Goal: Navigation & Orientation: Understand site structure

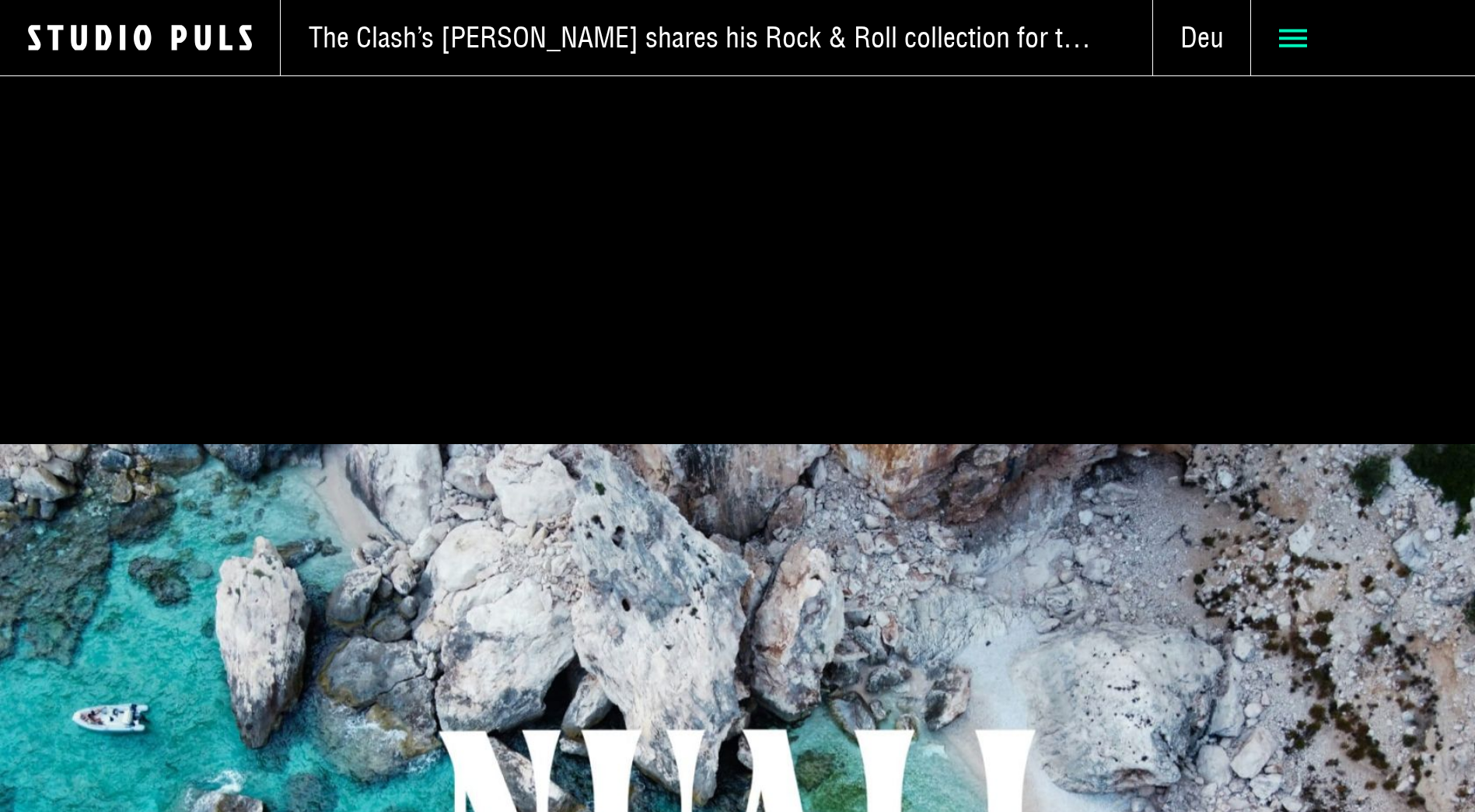
click at [1294, 36] on use at bounding box center [1294, 38] width 28 height 18
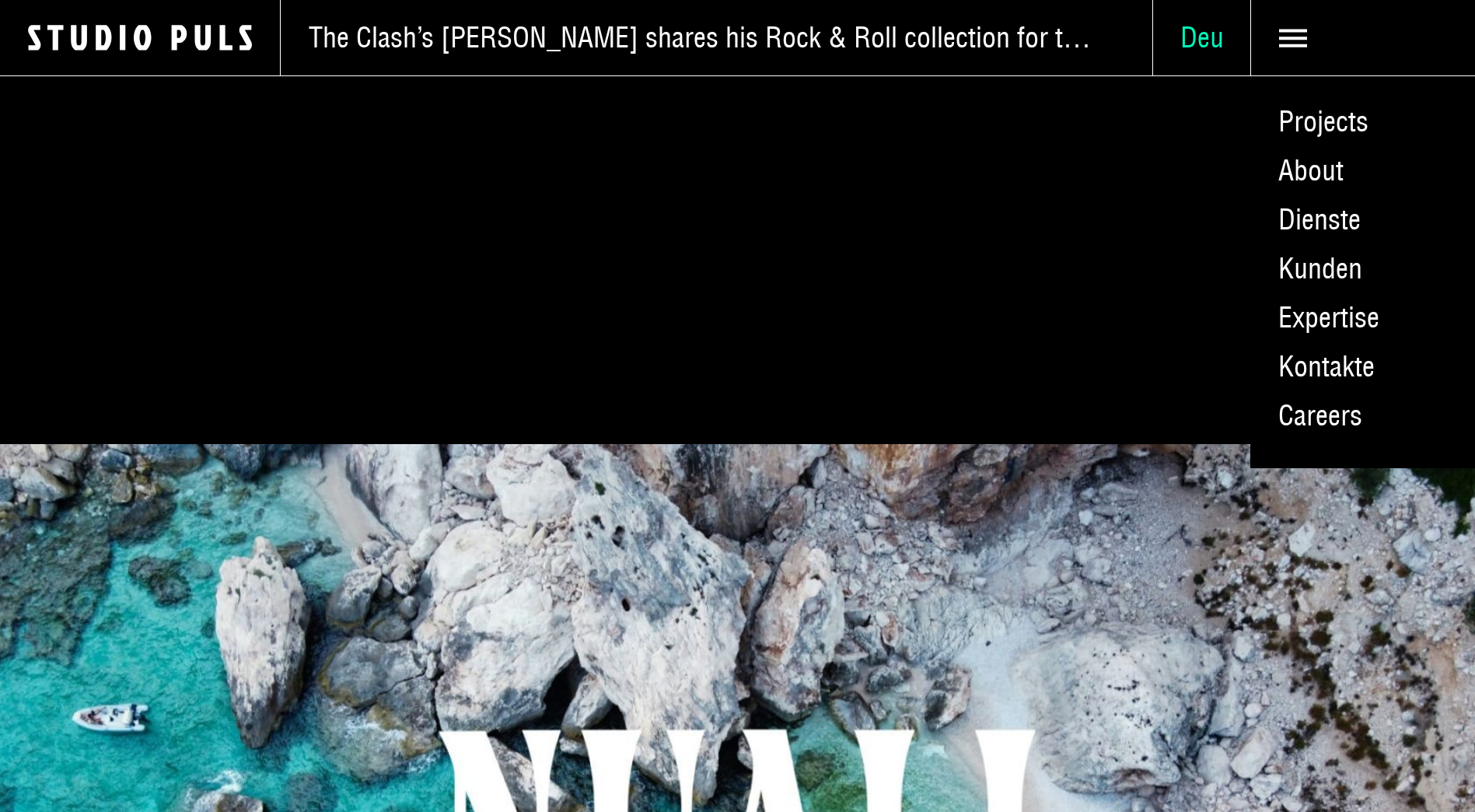
click at [1213, 37] on span "Deu" at bounding box center [1202, 38] width 97 height 35
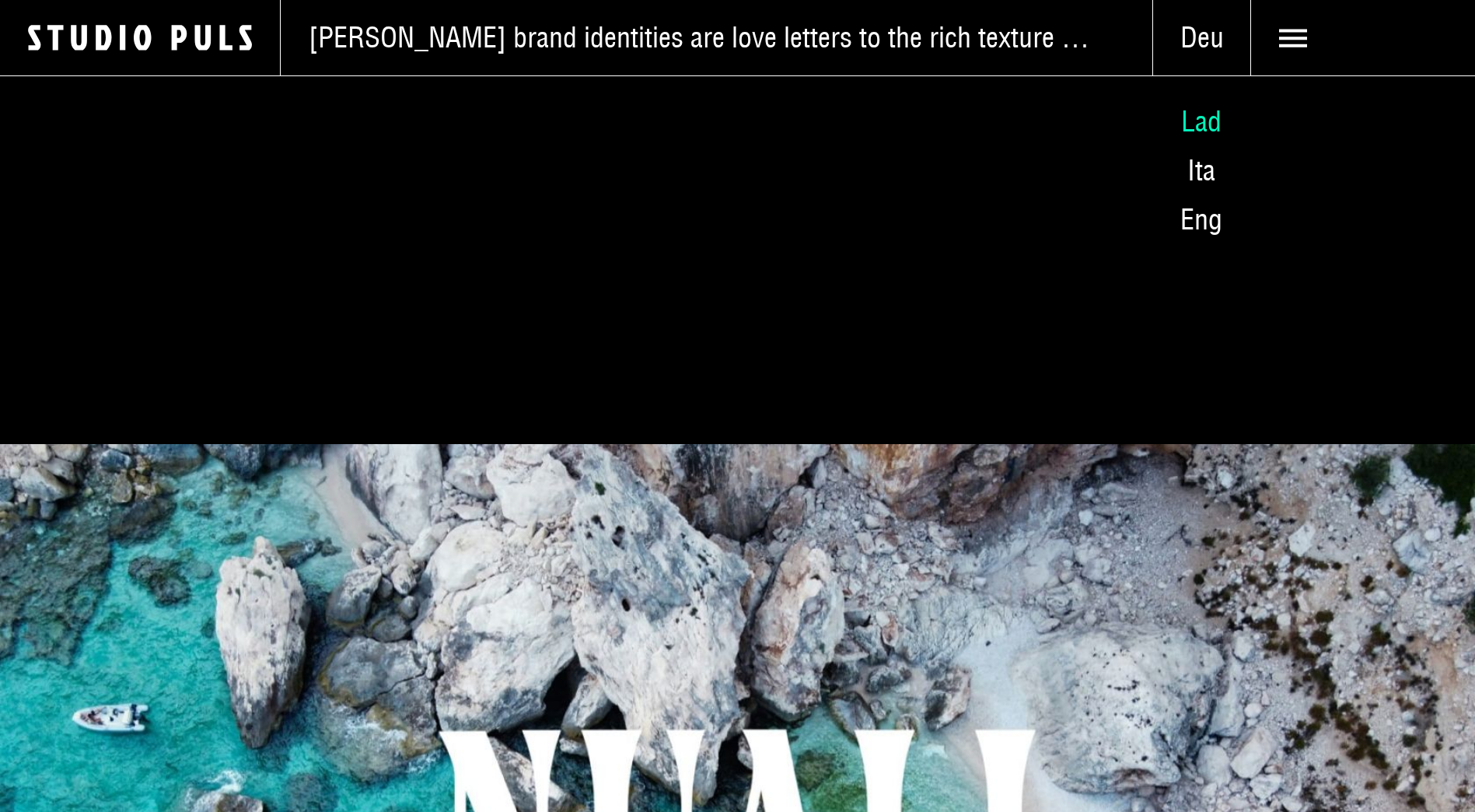
click at [1201, 127] on span "Lad" at bounding box center [1201, 120] width 40 height 35
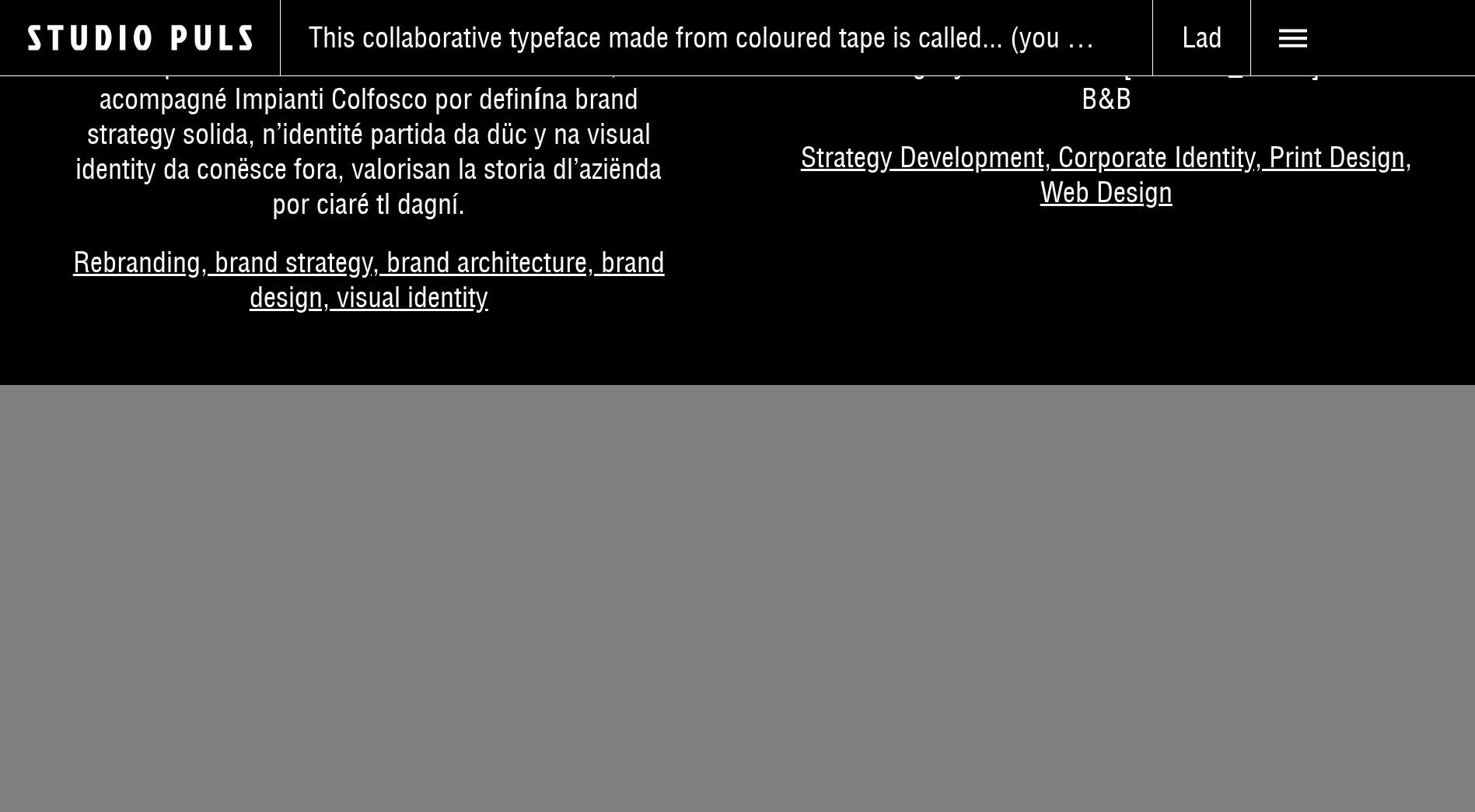
scroll to position [8242, 0]
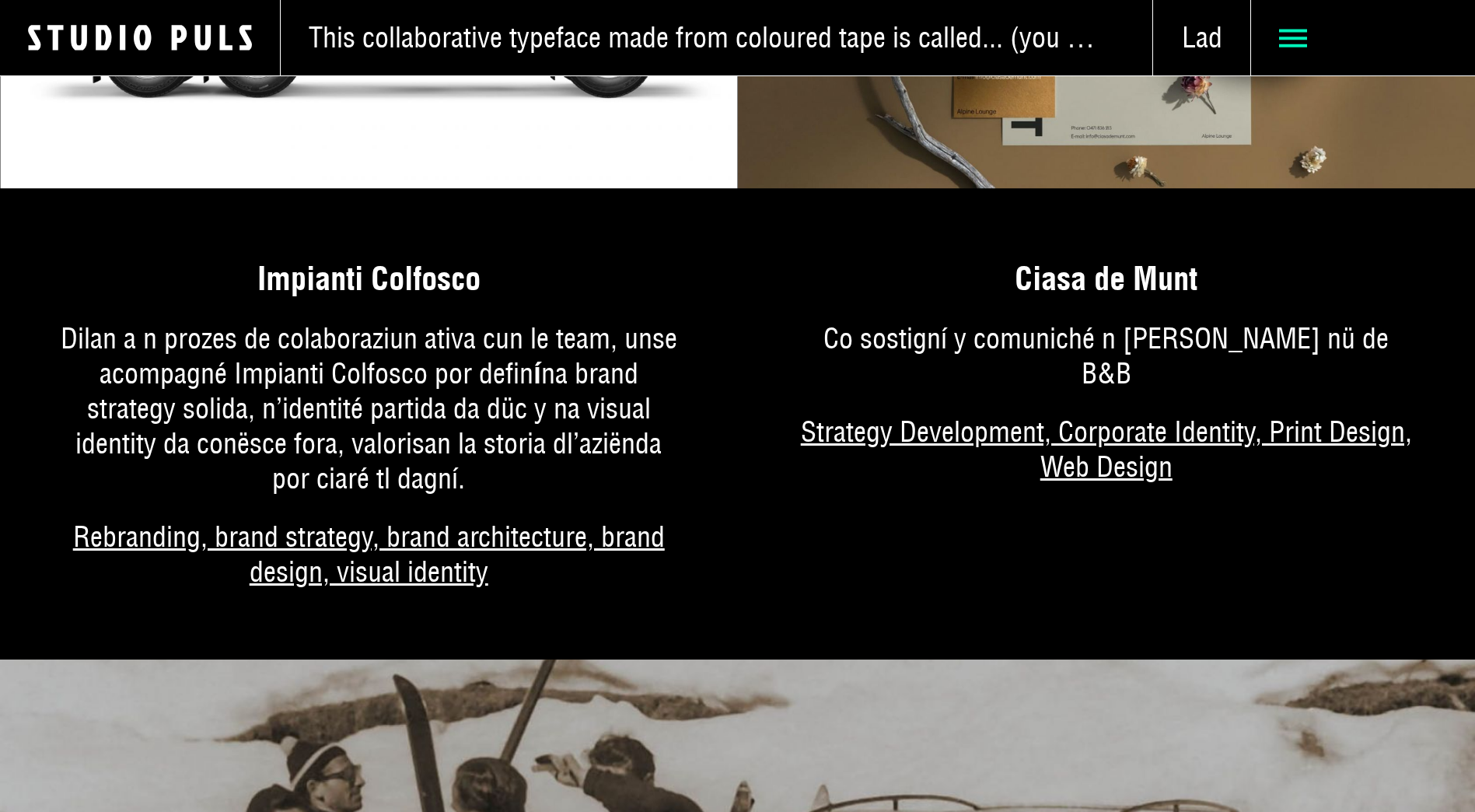
click at [1275, 47] on span at bounding box center [1364, 37] width 224 height 75
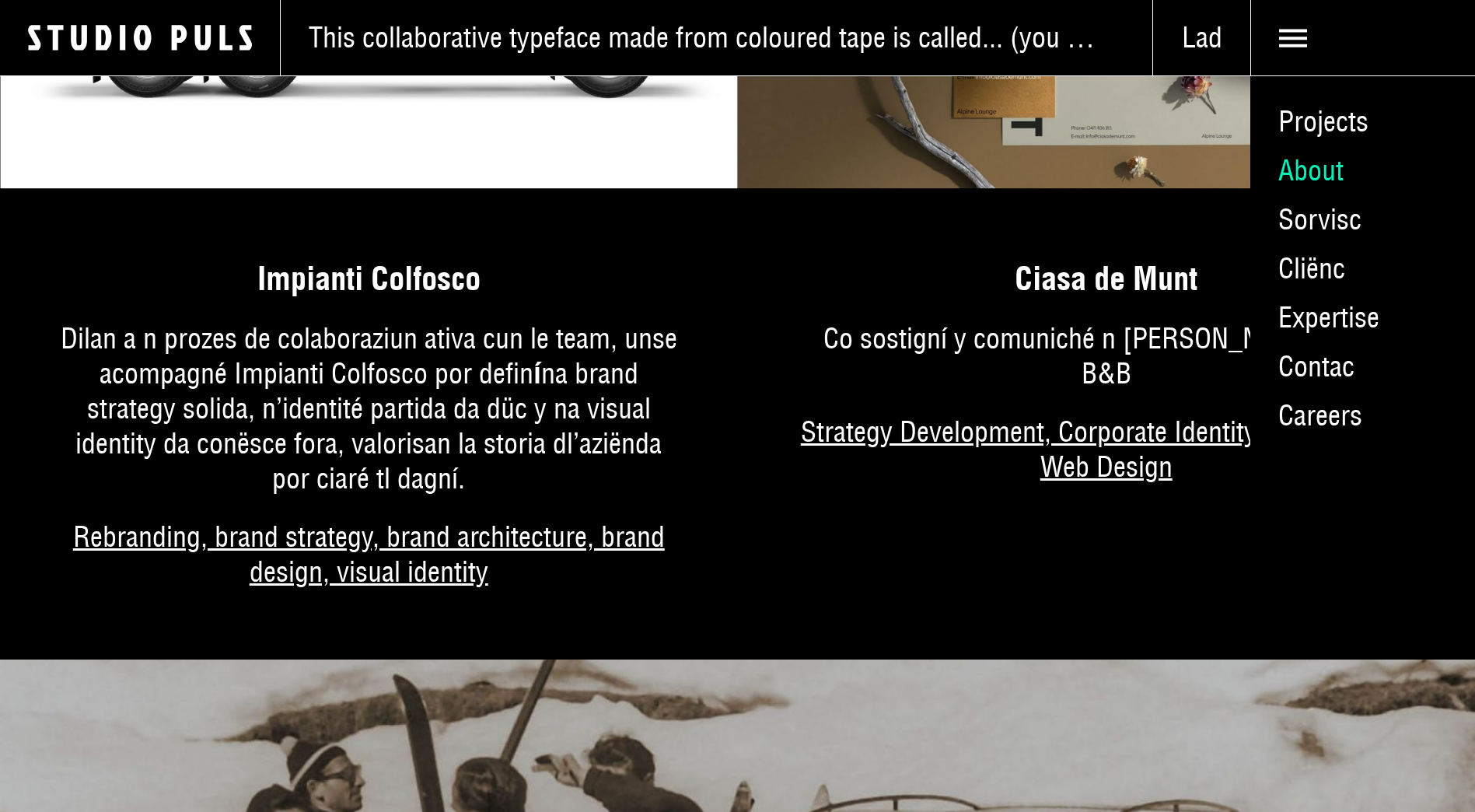
click at [1308, 182] on link "About" at bounding box center [1363, 170] width 225 height 49
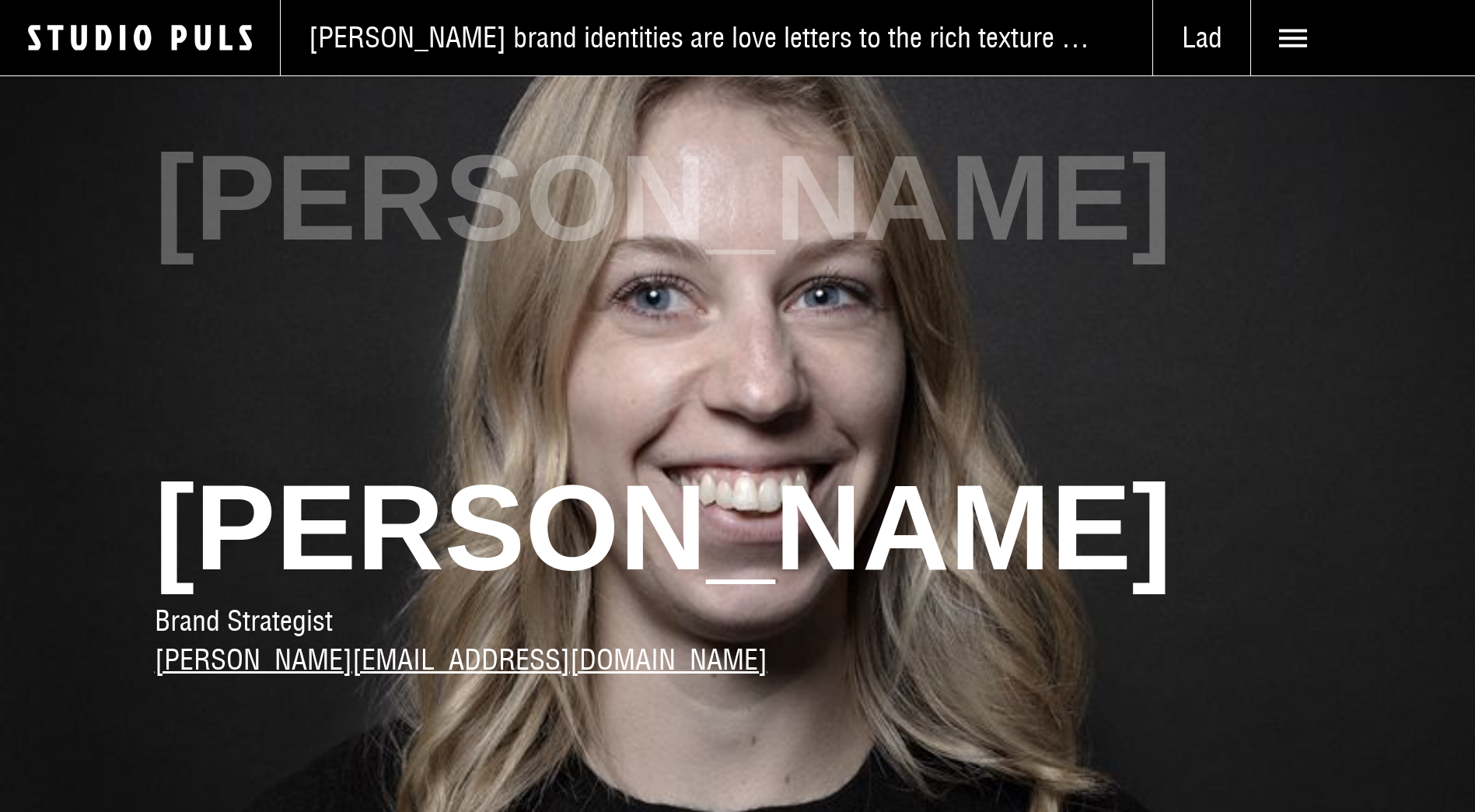
scroll to position [1555, 0]
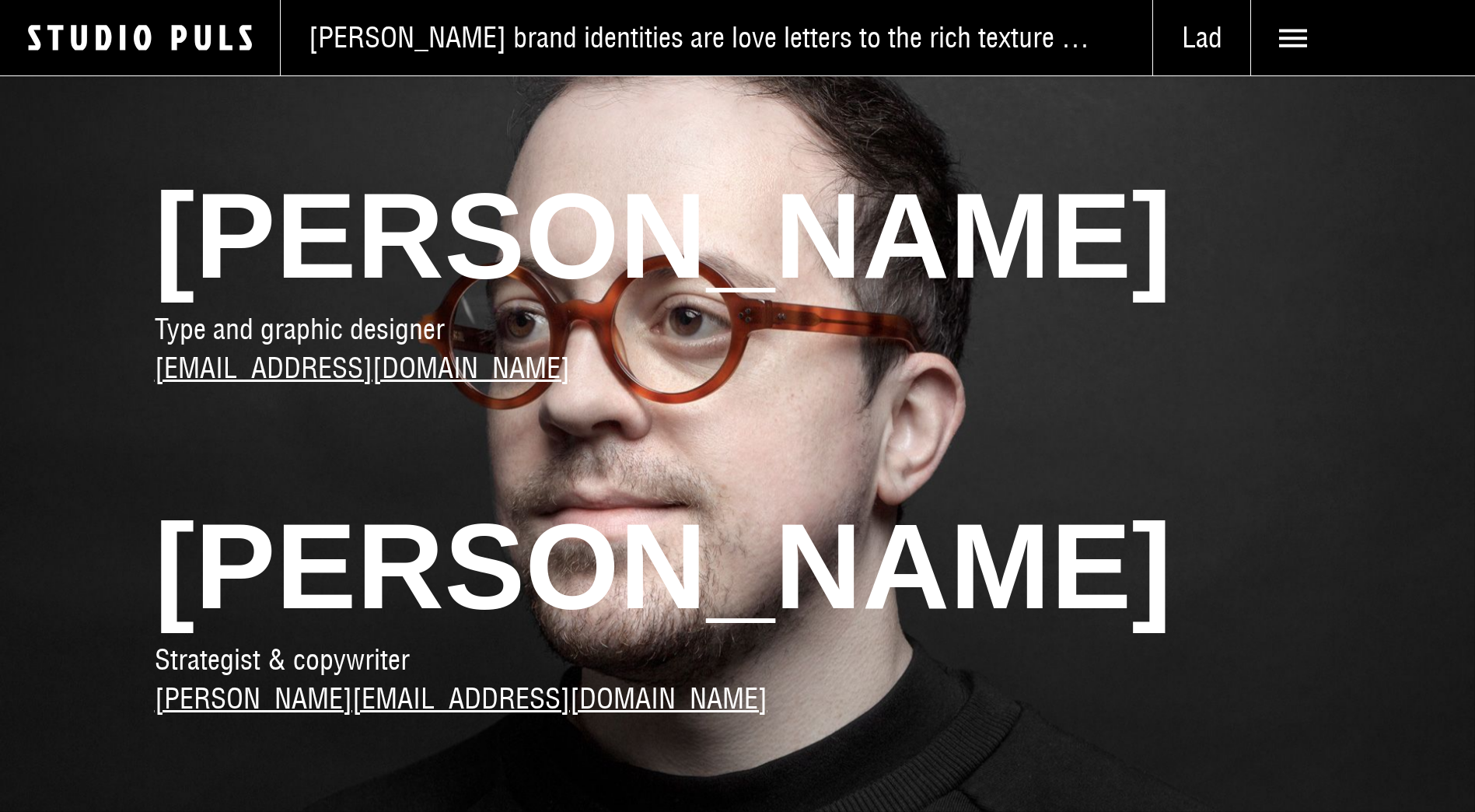
click at [1294, 35] on icon at bounding box center [1294, 38] width 28 height 28
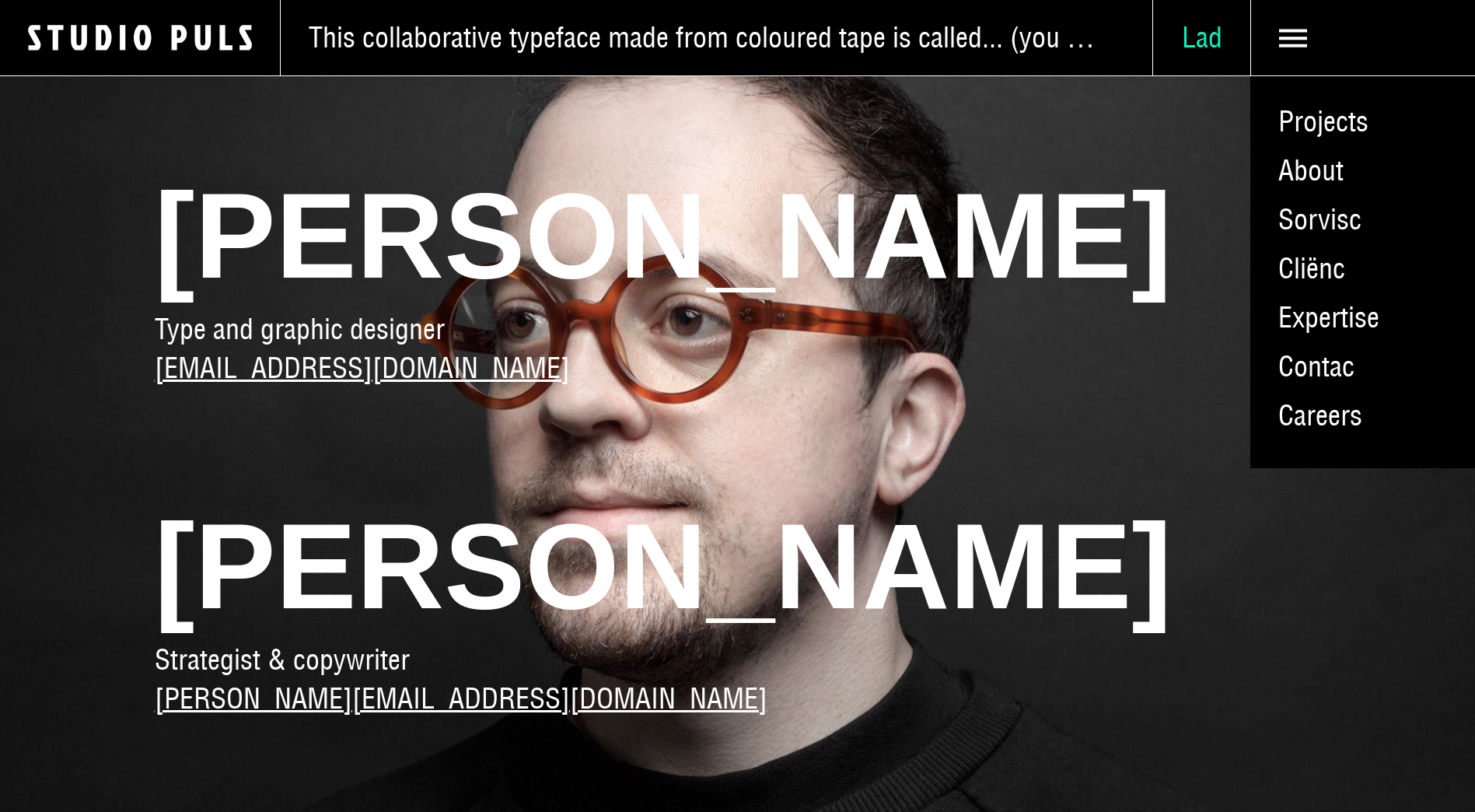
click at [1196, 26] on span "Lad" at bounding box center [1202, 38] width 97 height 35
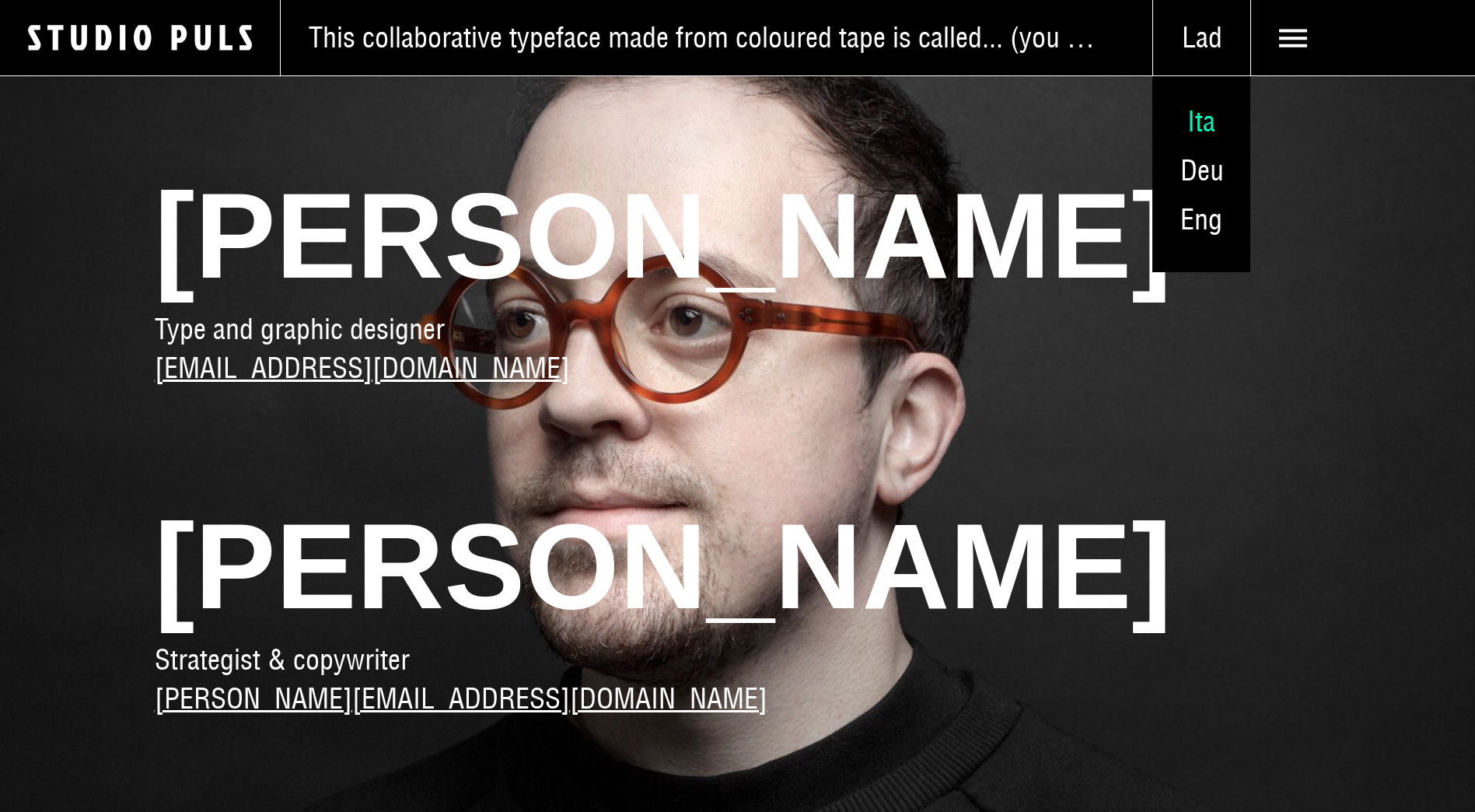
click at [1192, 131] on span "Ita" at bounding box center [1201, 120] width 28 height 35
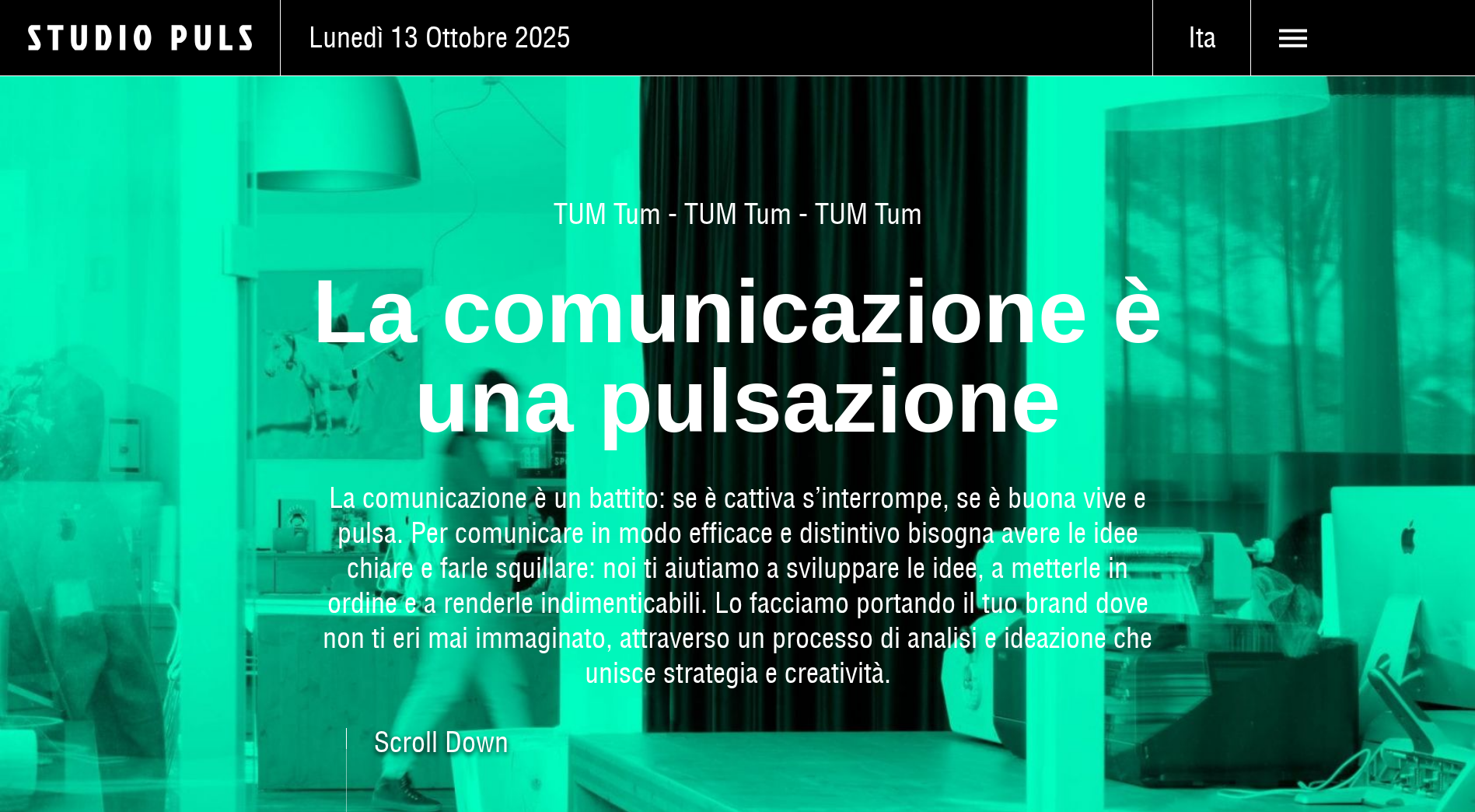
click at [1289, 35] on icon at bounding box center [1294, 38] width 28 height 28
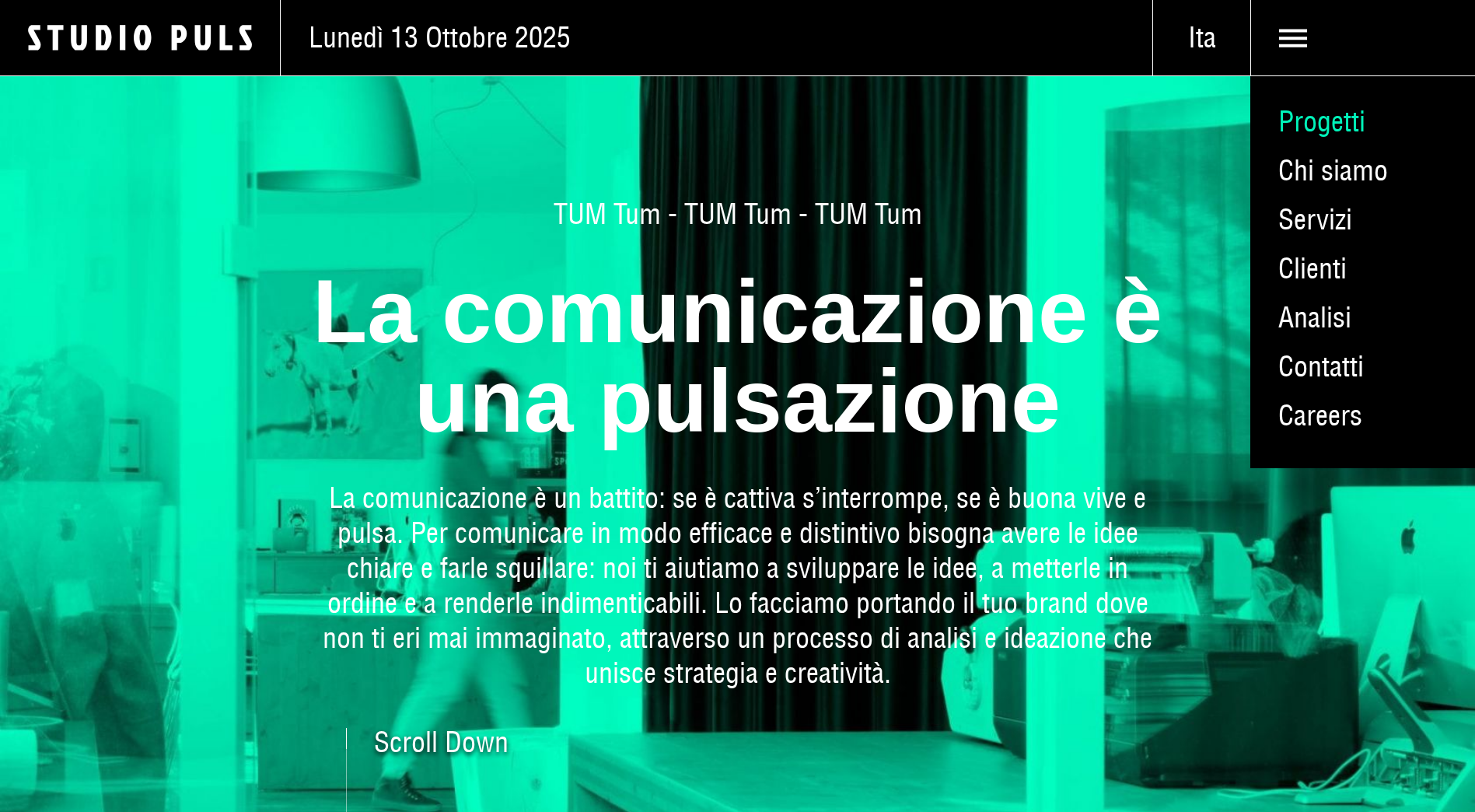
click at [1326, 123] on link "Progetti" at bounding box center [1363, 121] width 225 height 49
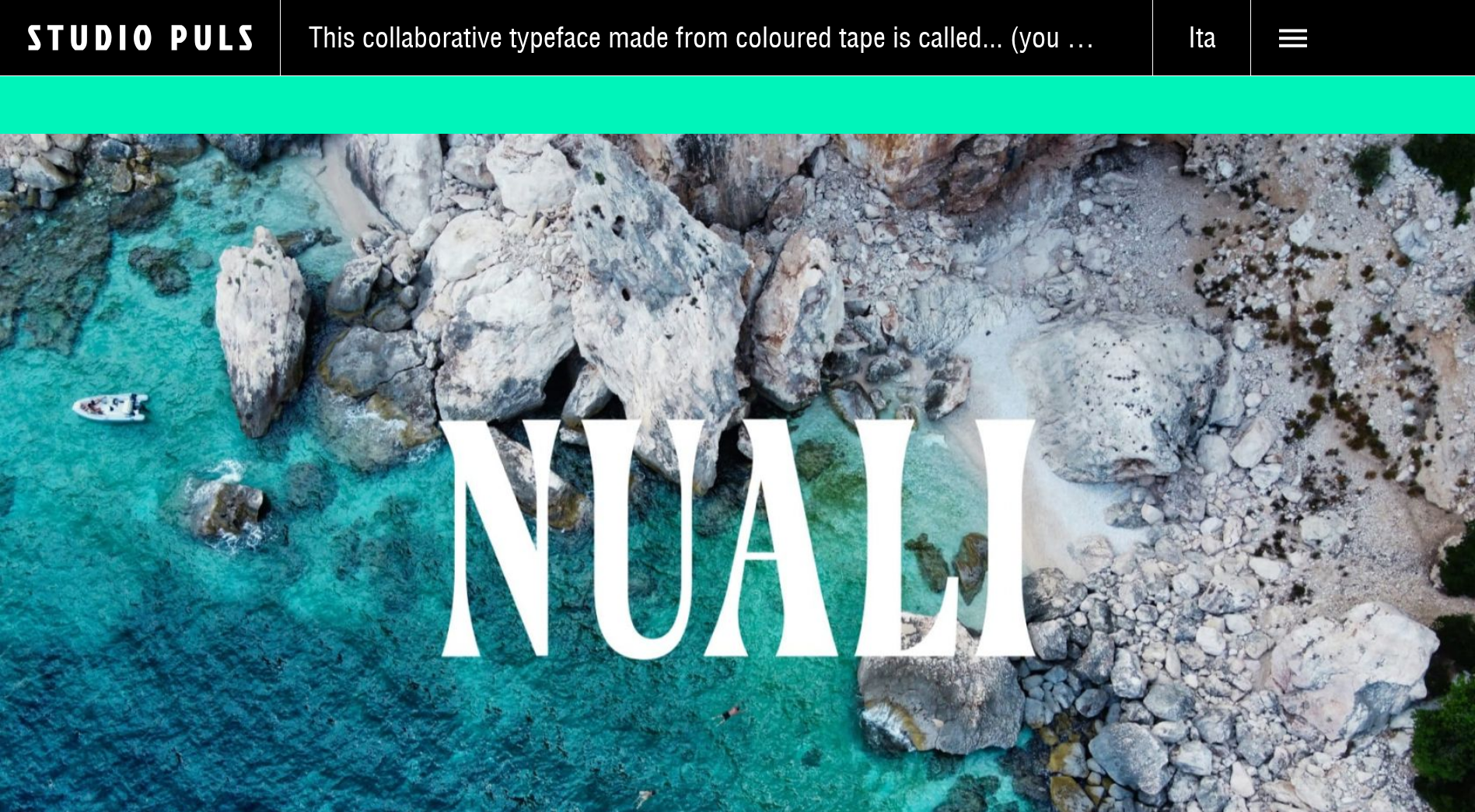
scroll to position [77, 0]
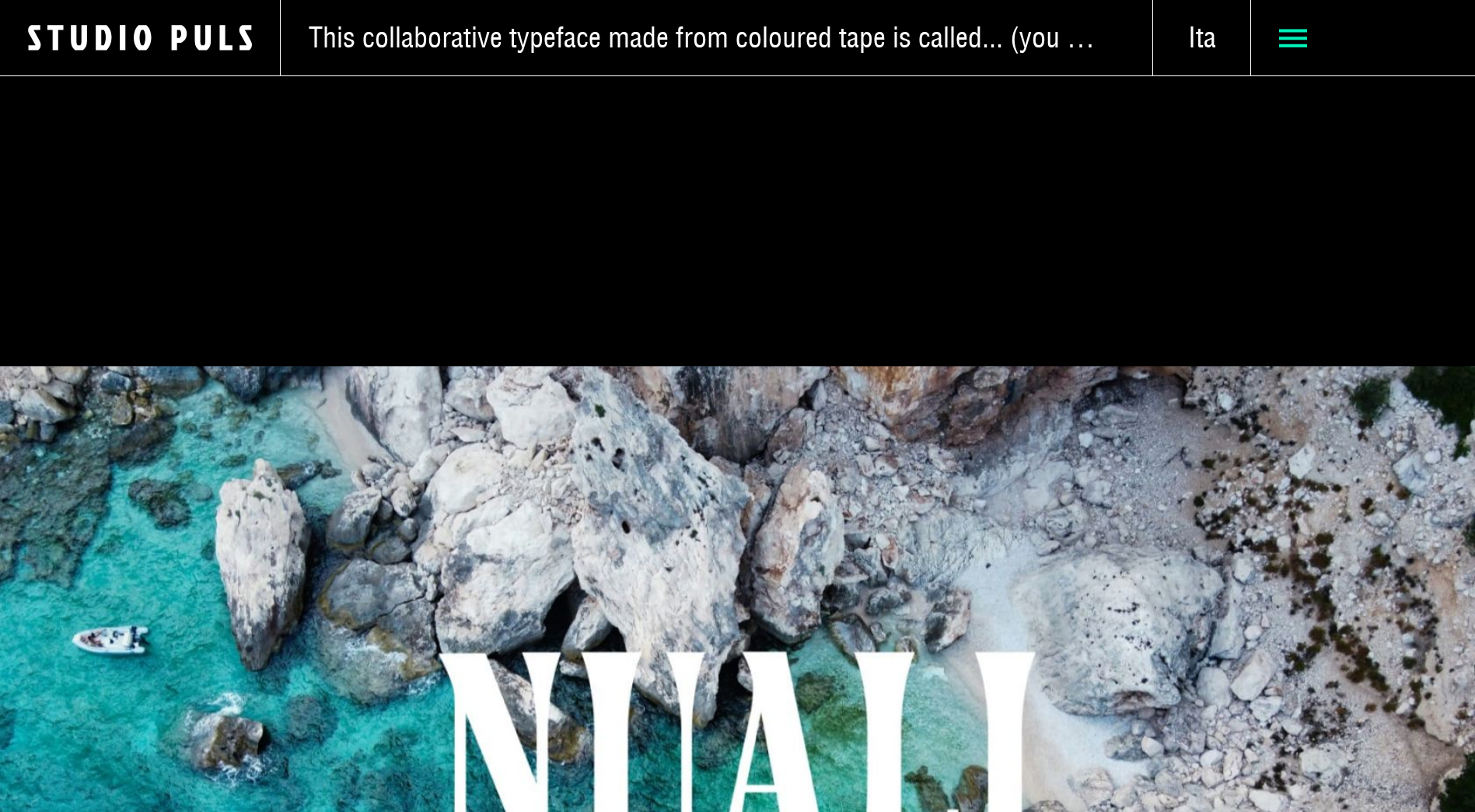
click at [1290, 27] on icon at bounding box center [1294, 38] width 28 height 28
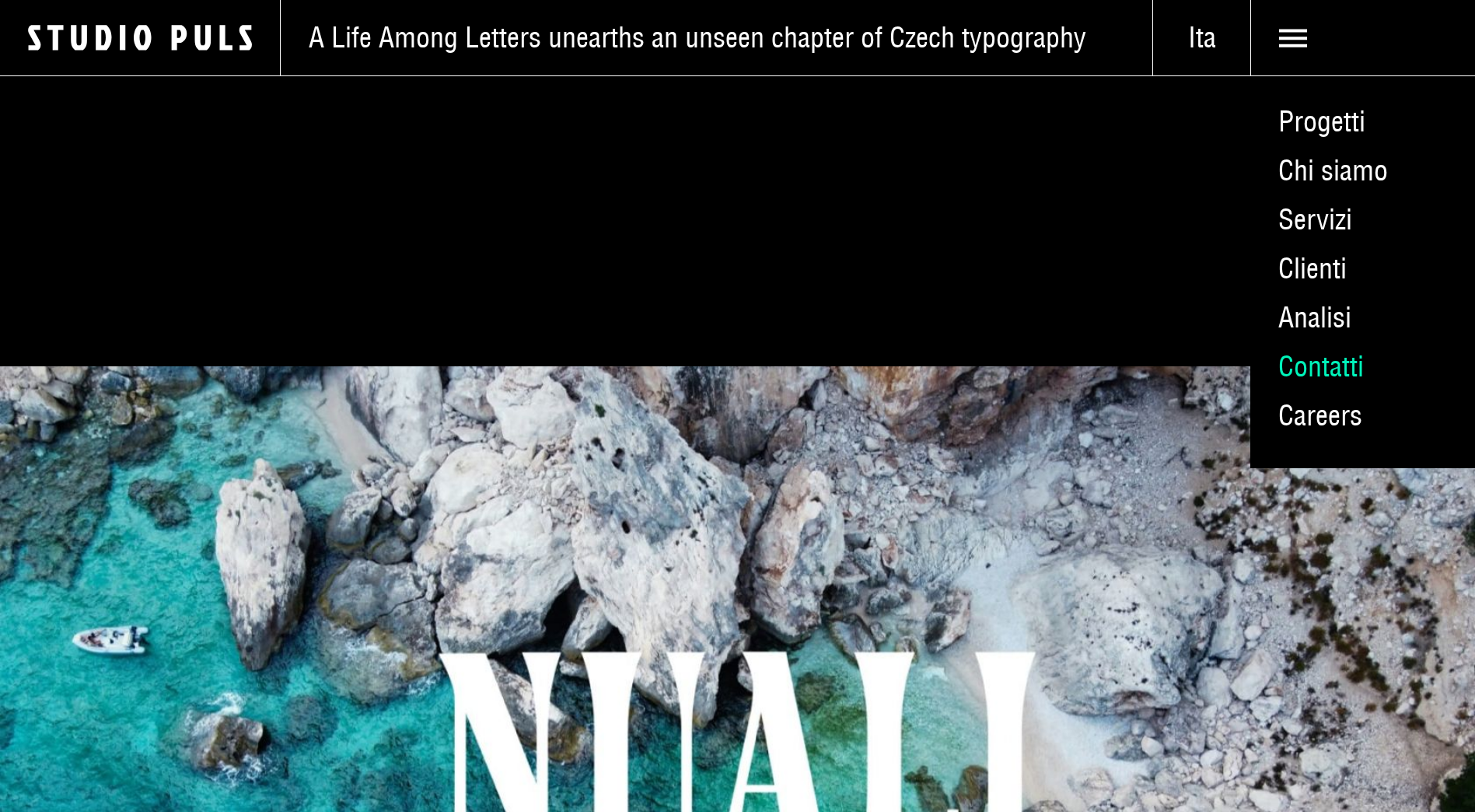
click at [1336, 365] on link "Contatti" at bounding box center [1363, 366] width 225 height 49
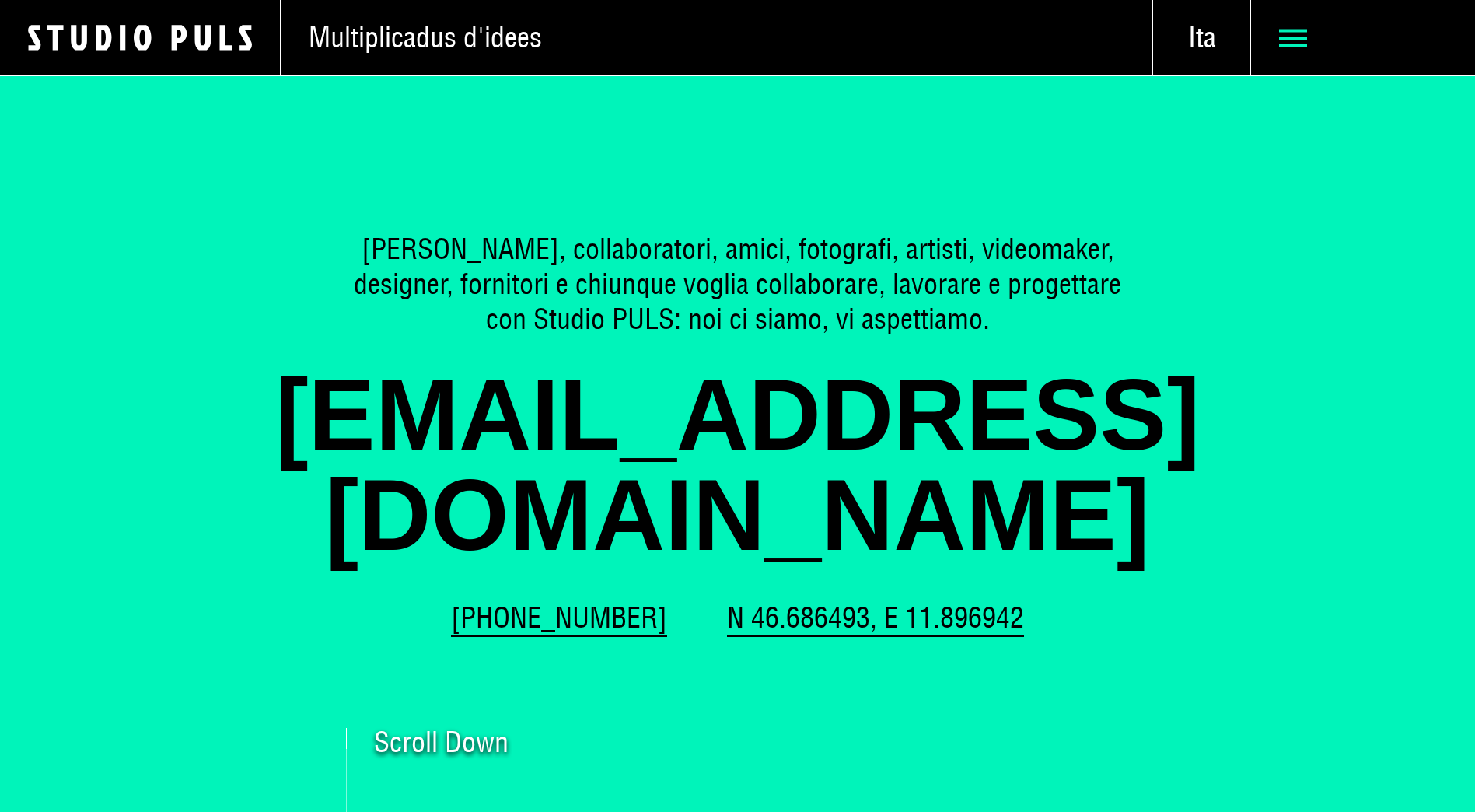
click at [1299, 31] on use at bounding box center [1294, 38] width 28 height 18
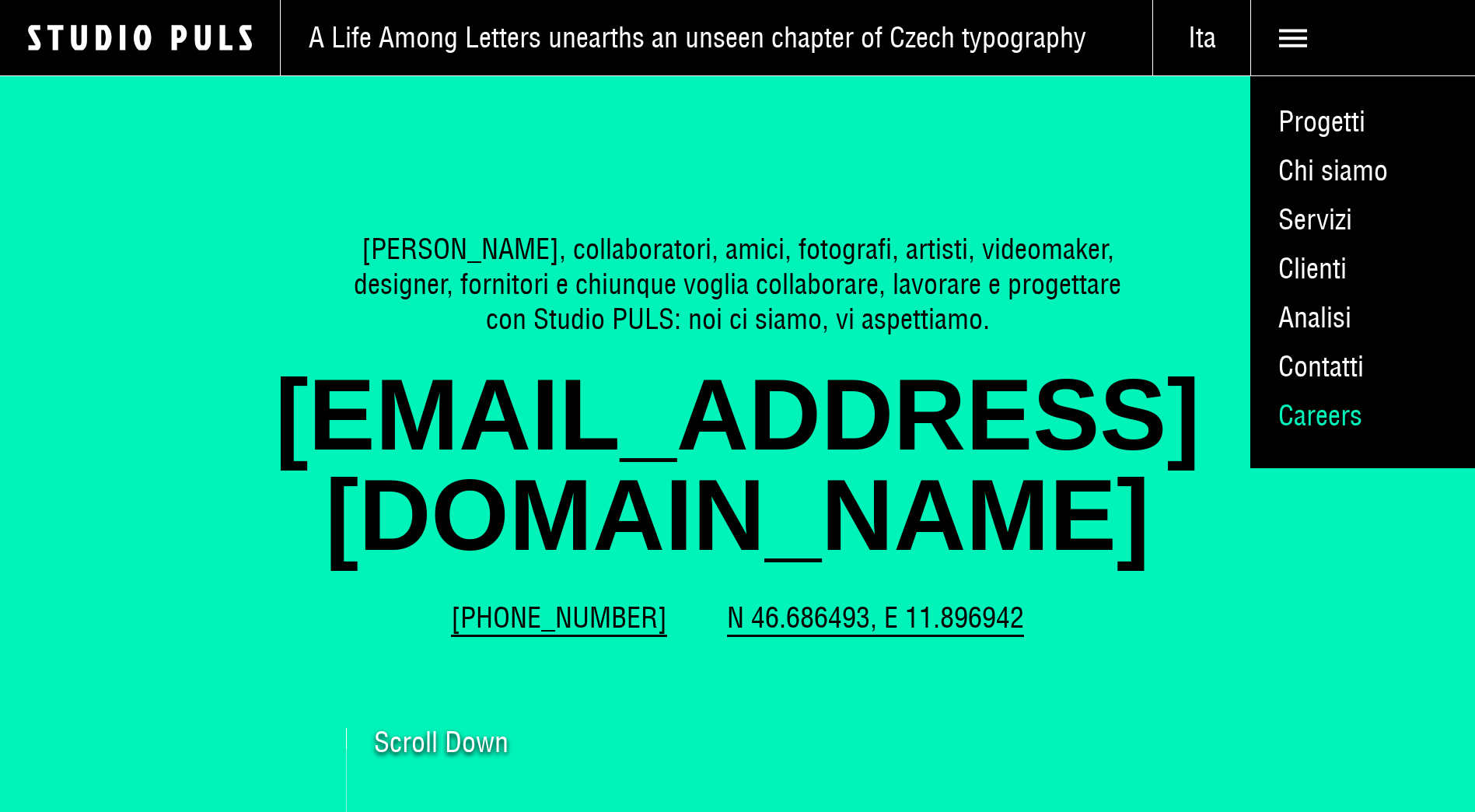
click at [1314, 423] on link "Careers" at bounding box center [1363, 415] width 225 height 49
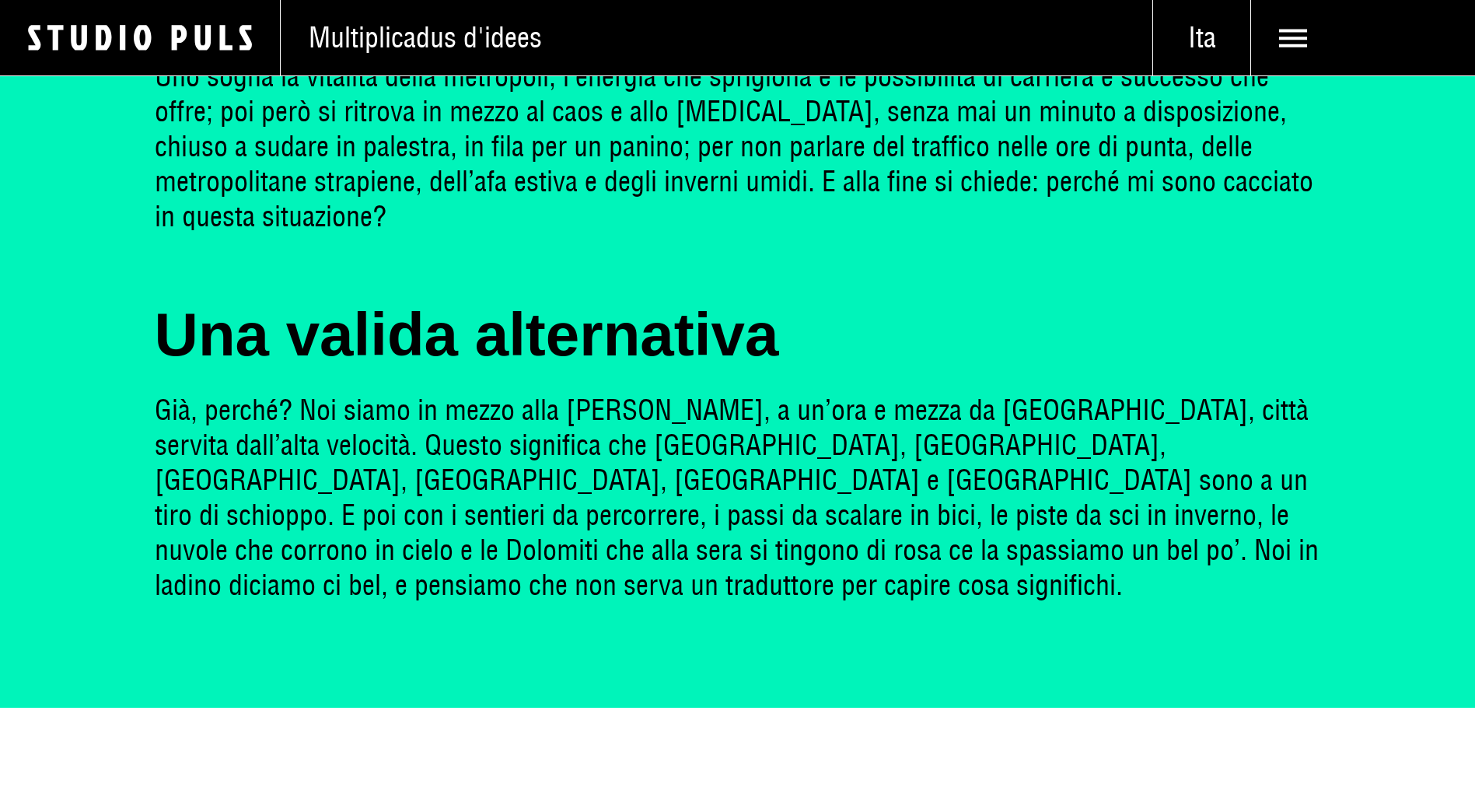
scroll to position [1321, 0]
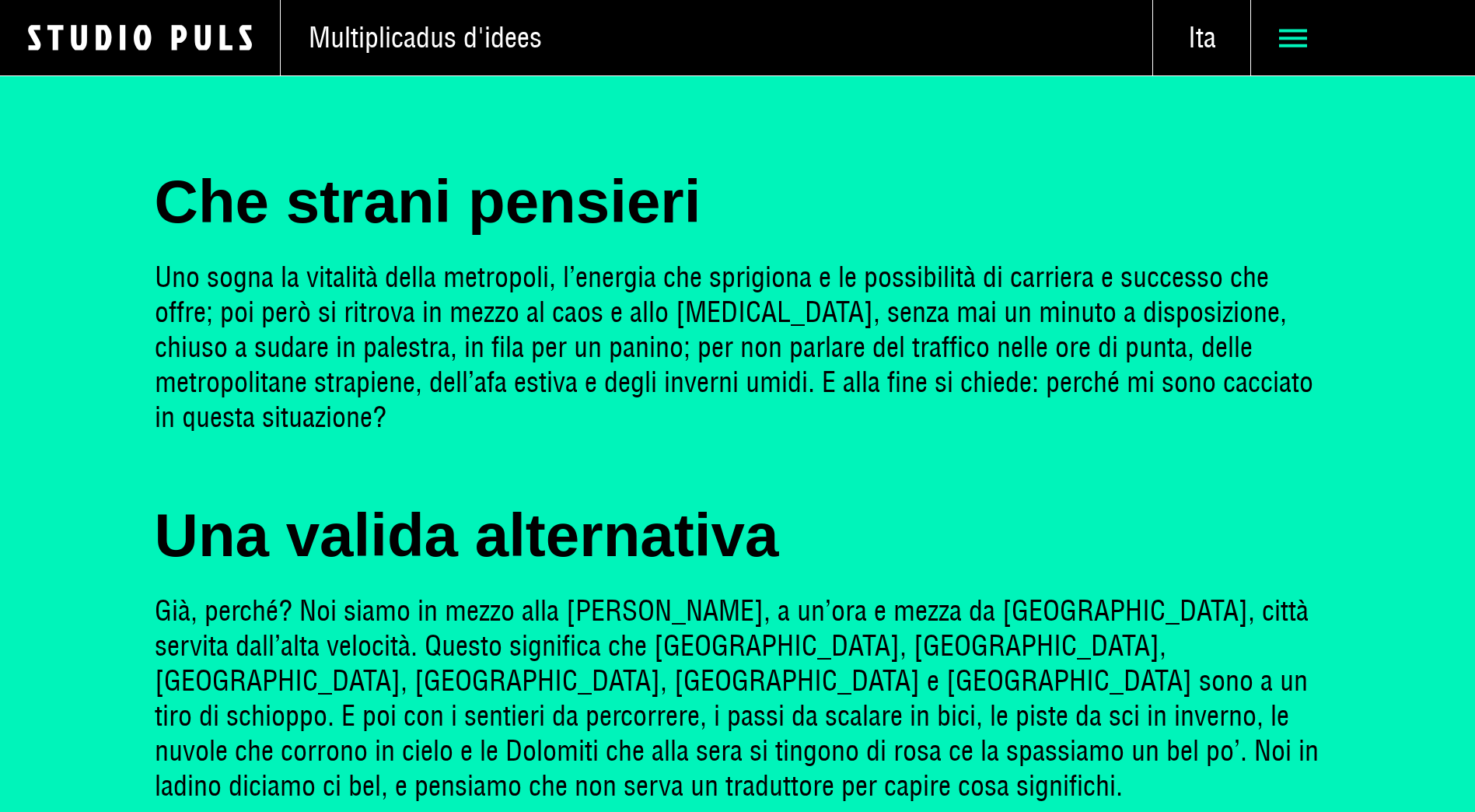
click at [1289, 54] on span at bounding box center [1364, 37] width 224 height 75
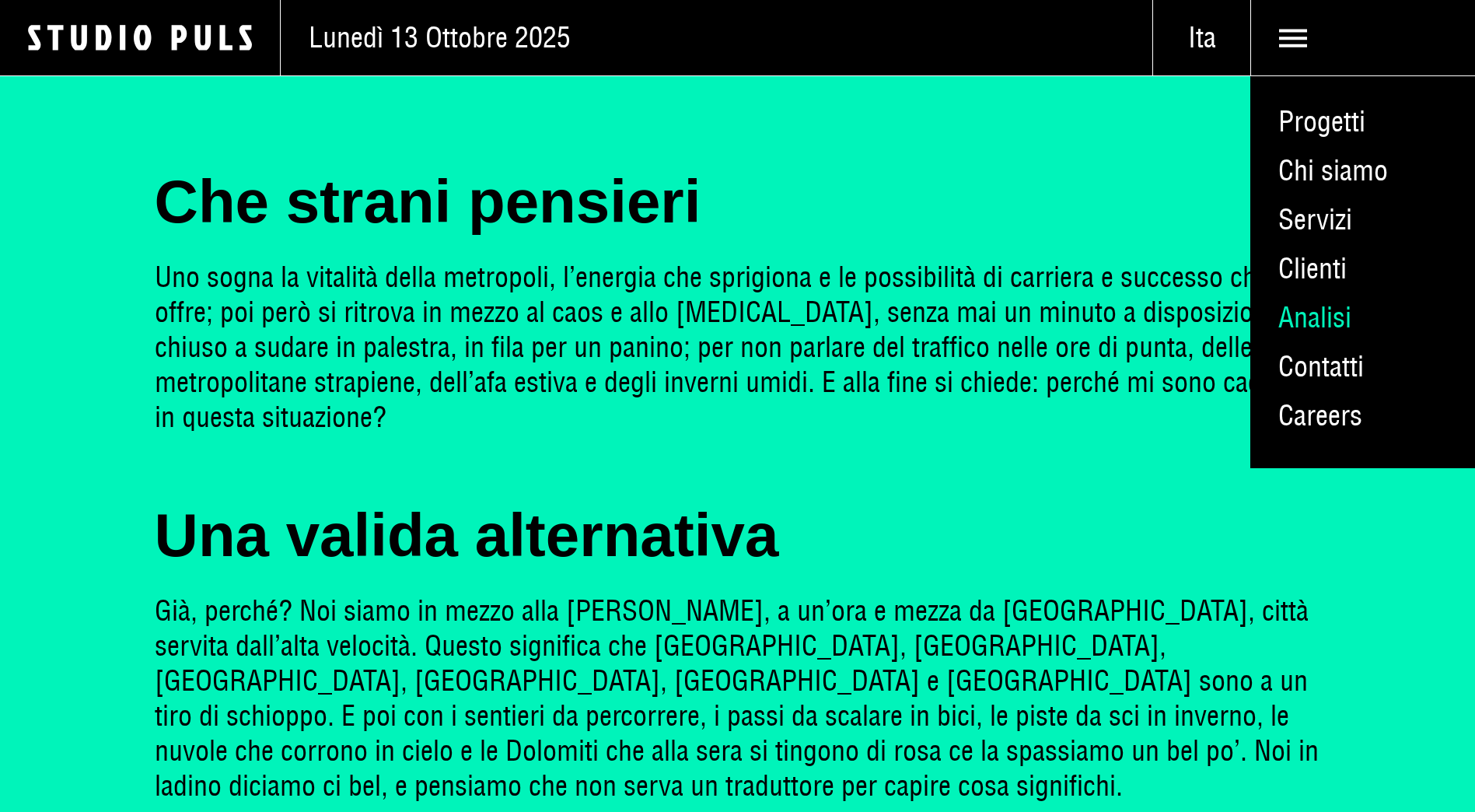
click at [1308, 317] on link "Analisi" at bounding box center [1363, 317] width 225 height 49
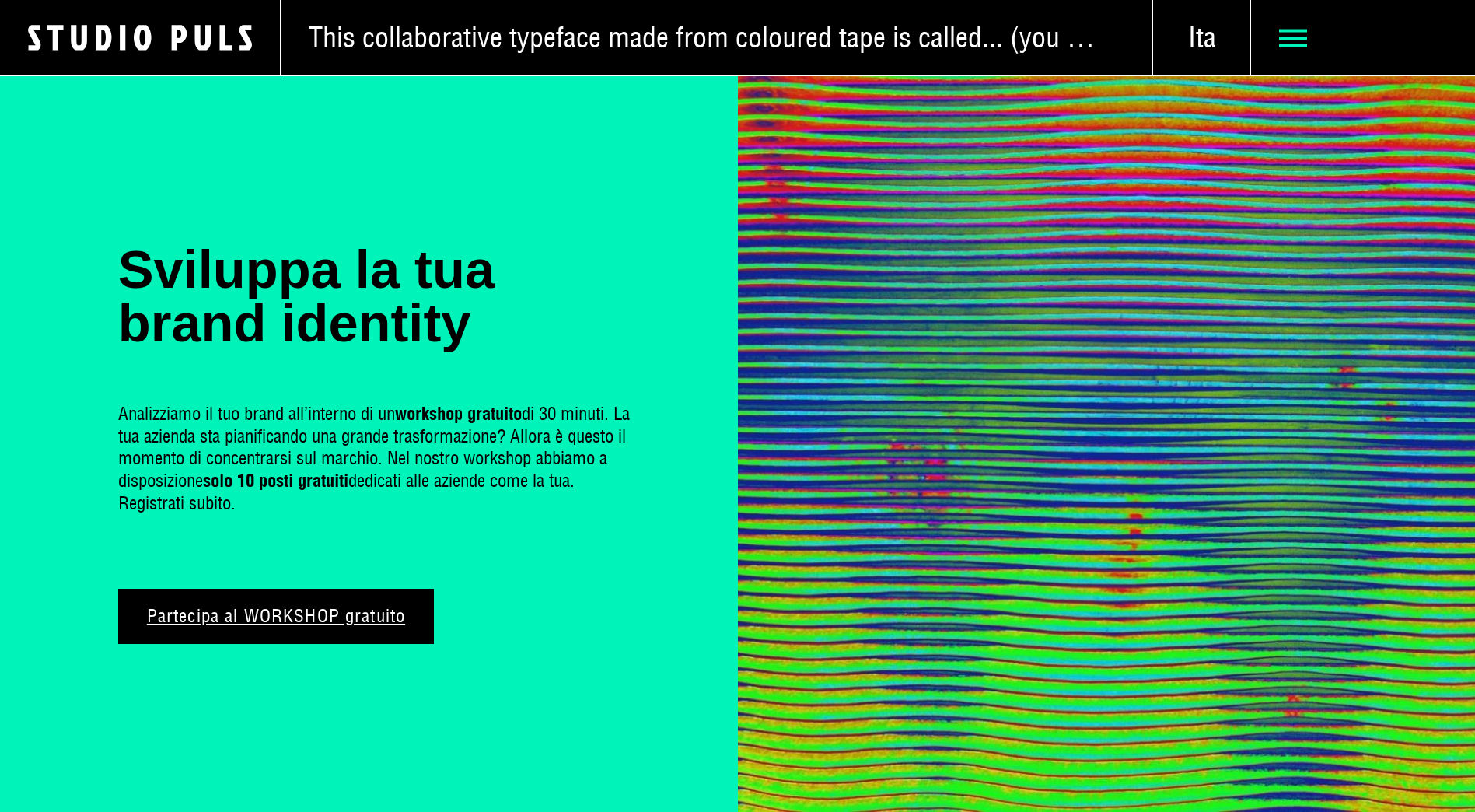
click at [1296, 47] on use at bounding box center [1294, 38] width 28 height 18
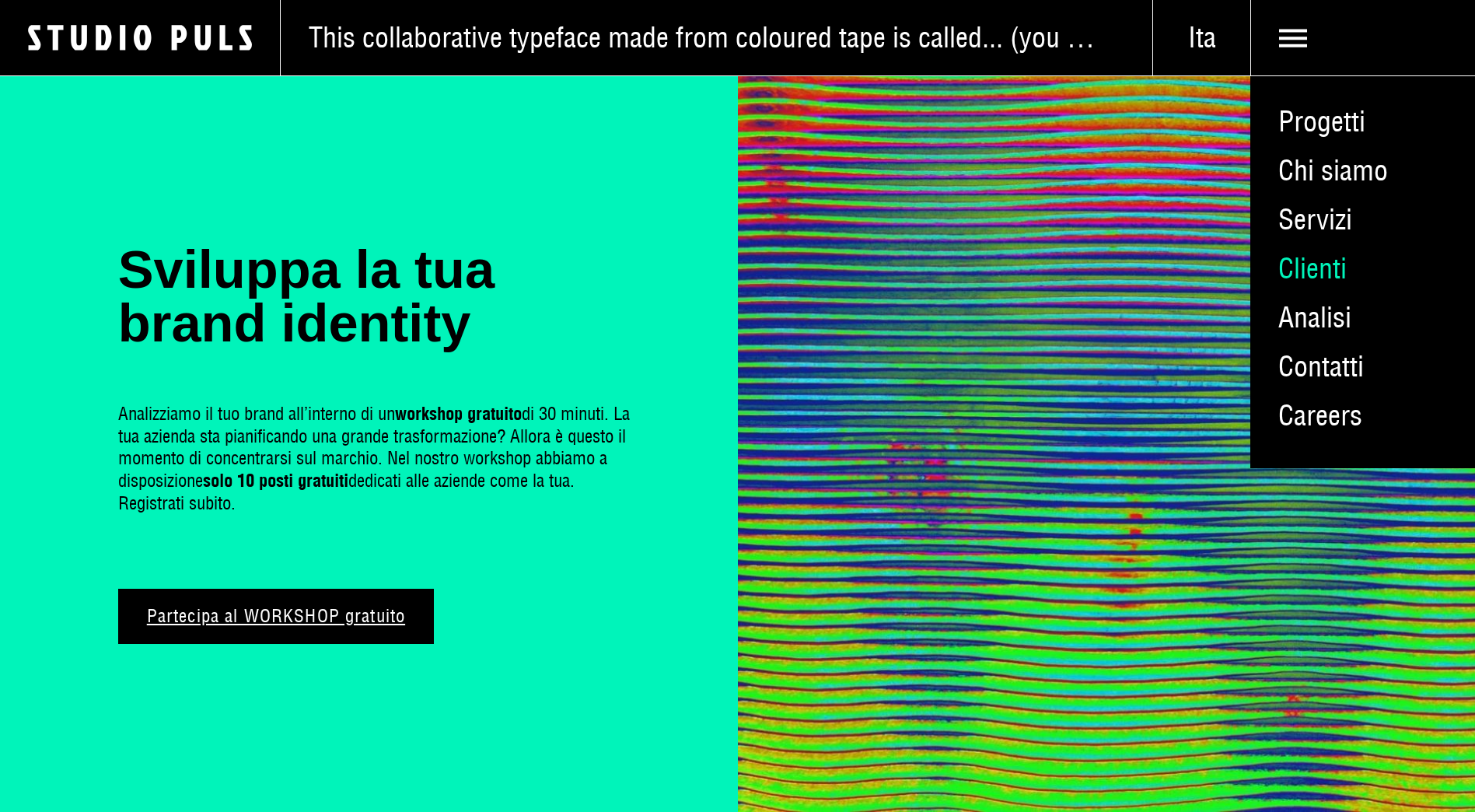
click at [1310, 275] on link "Clienti" at bounding box center [1363, 268] width 225 height 49
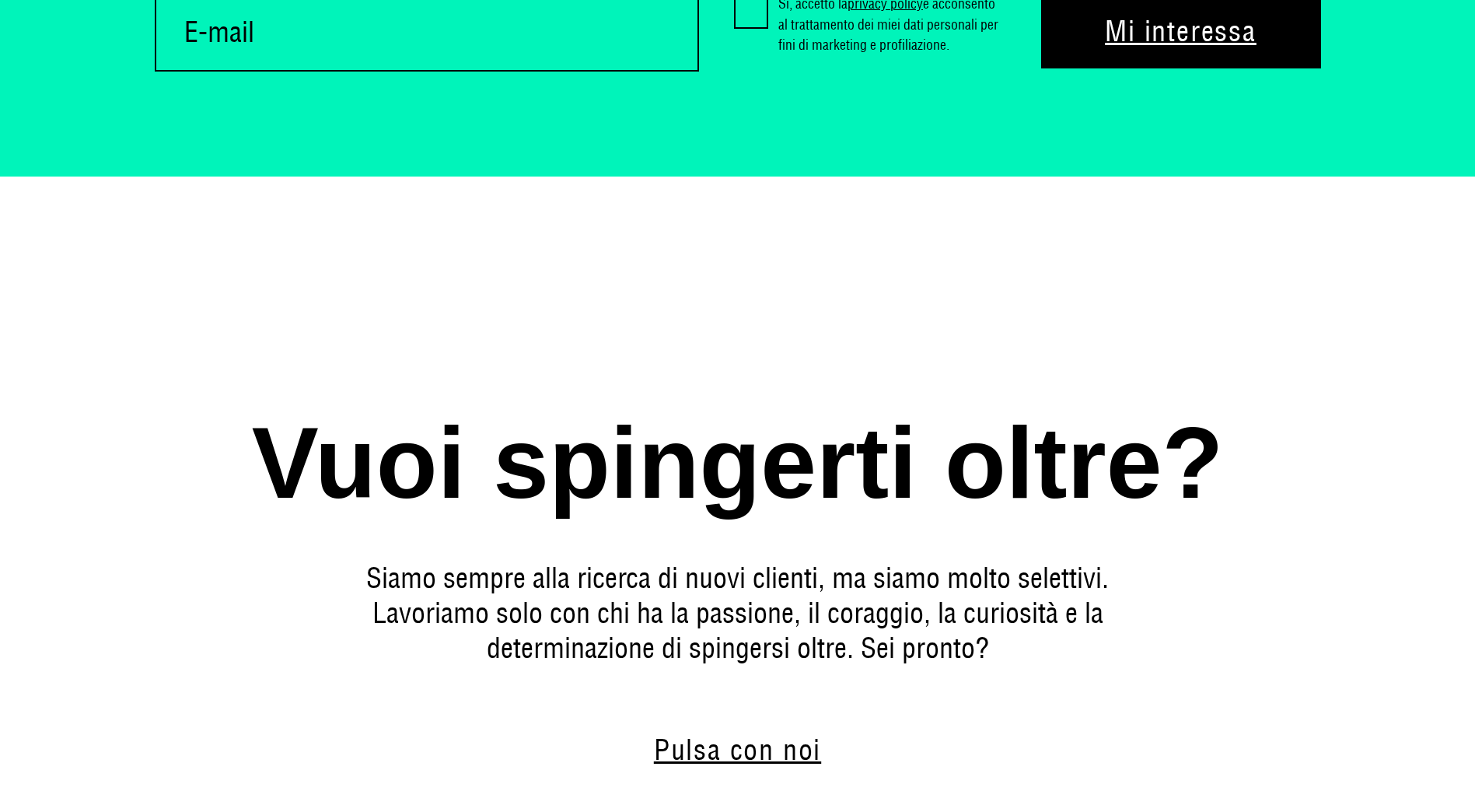
scroll to position [1997, 0]
